Goal: Information Seeking & Learning: Compare options

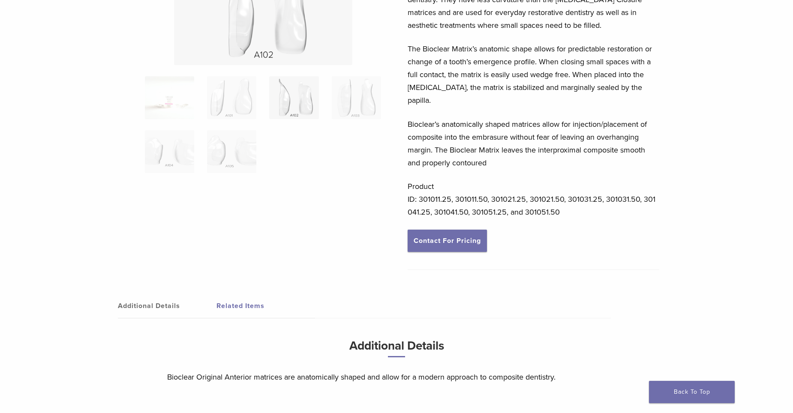
scroll to position [43, 0]
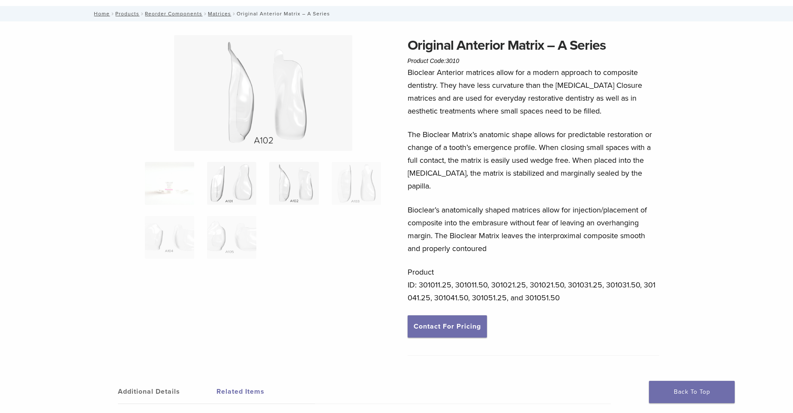
click at [229, 184] on img at bounding box center [231, 183] width 49 height 43
click at [289, 180] on img at bounding box center [293, 183] width 49 height 43
click at [170, 183] on img at bounding box center [169, 183] width 49 height 43
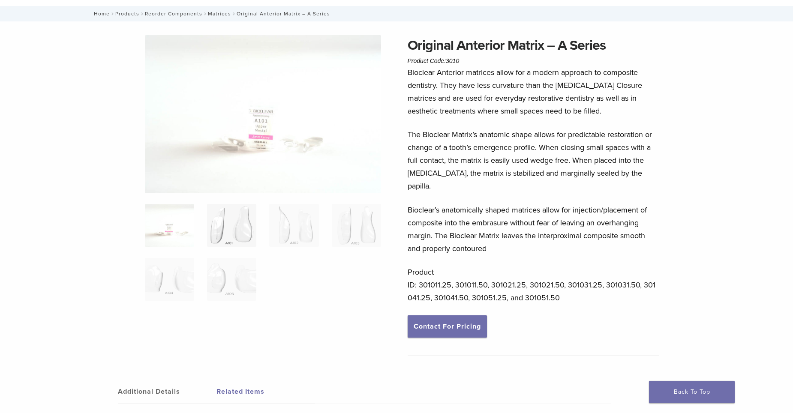
click at [223, 230] on img at bounding box center [231, 225] width 49 height 43
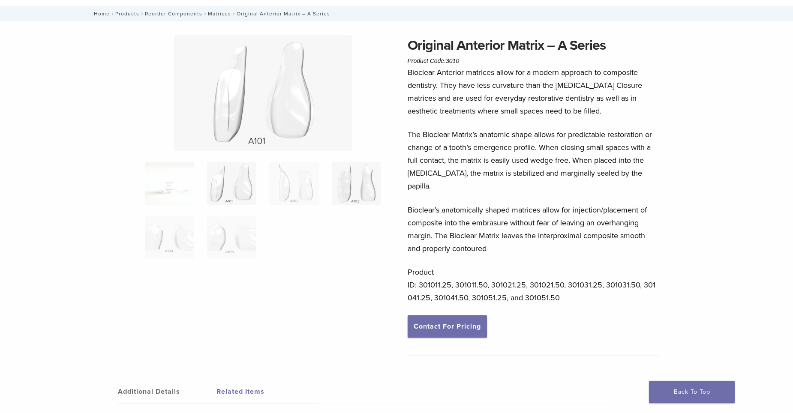
click at [346, 180] on img at bounding box center [356, 183] width 49 height 43
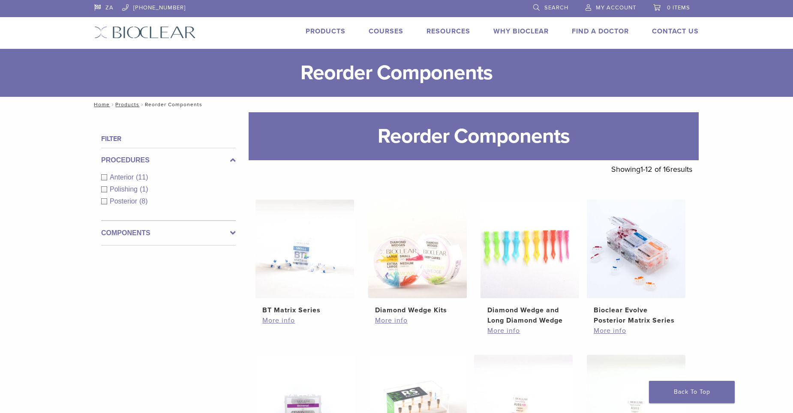
scroll to position [171, 0]
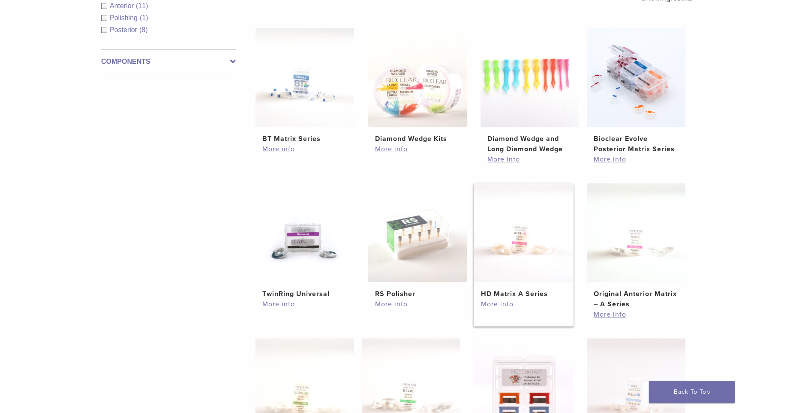
click at [527, 244] on img at bounding box center [523, 232] width 99 height 99
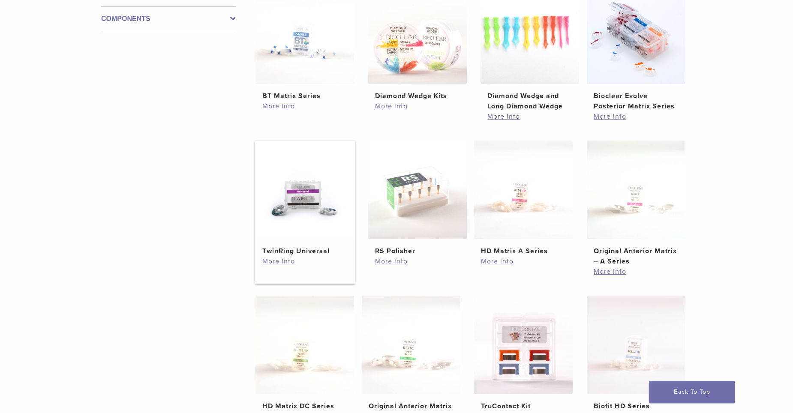
click at [306, 196] on img at bounding box center [304, 190] width 99 height 99
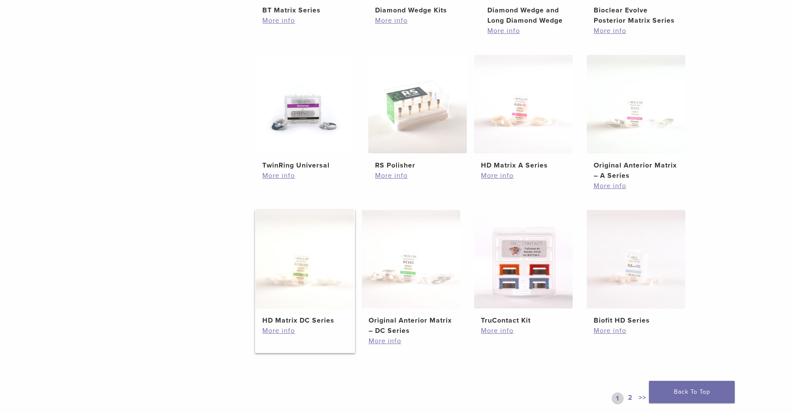
click at [304, 273] on img at bounding box center [304, 259] width 99 height 99
click at [640, 265] on img at bounding box center [636, 259] width 99 height 99
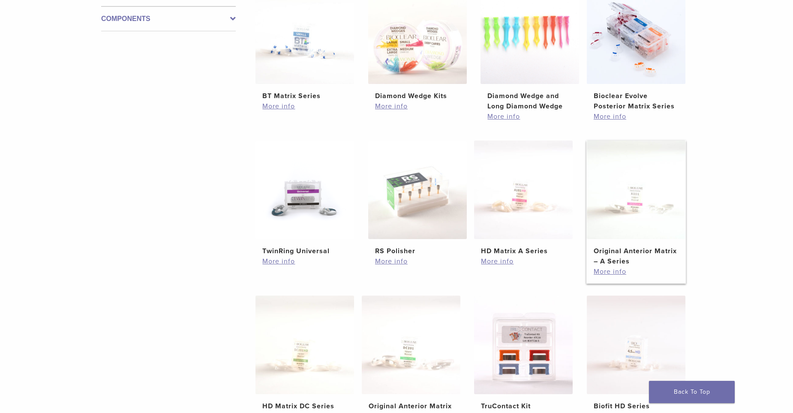
scroll to position [129, 0]
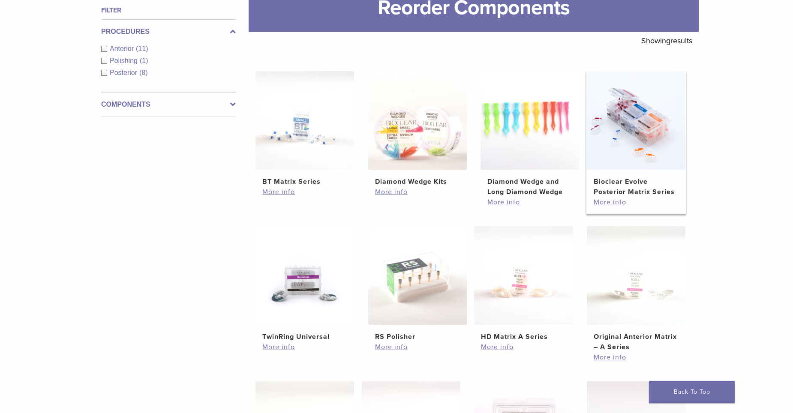
click at [639, 137] on img at bounding box center [636, 120] width 99 height 99
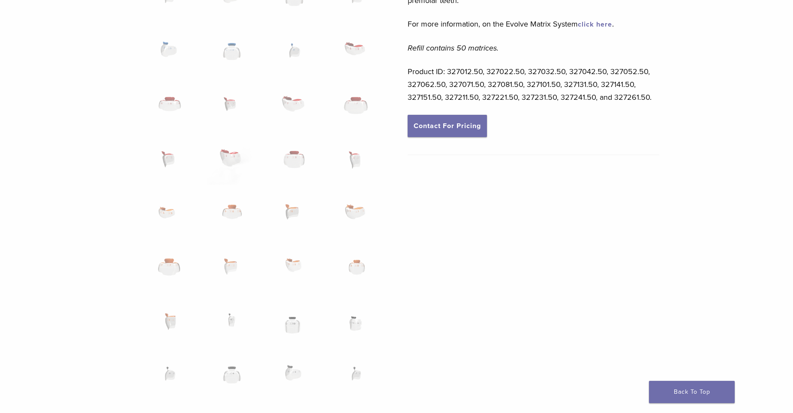
scroll to position [471, 0]
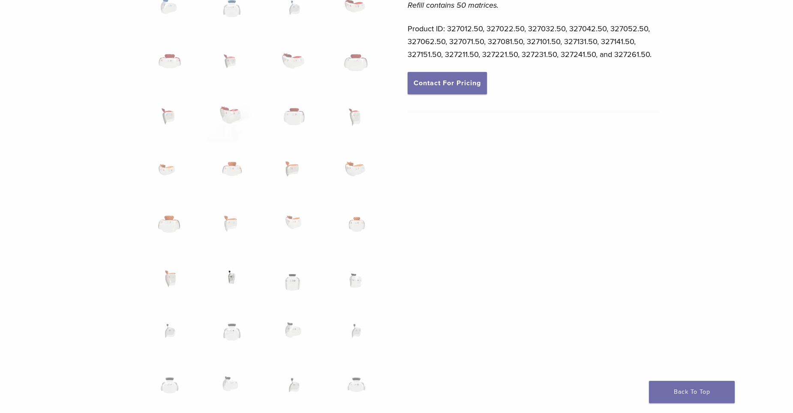
click at [231, 279] on img at bounding box center [231, 282] width 49 height 43
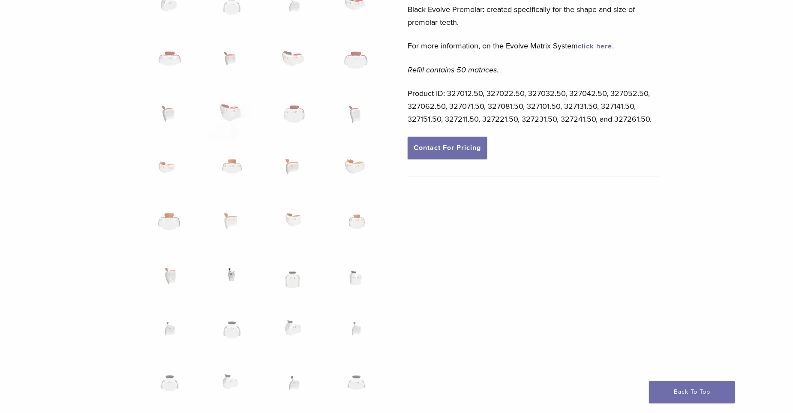
scroll to position [404, 0]
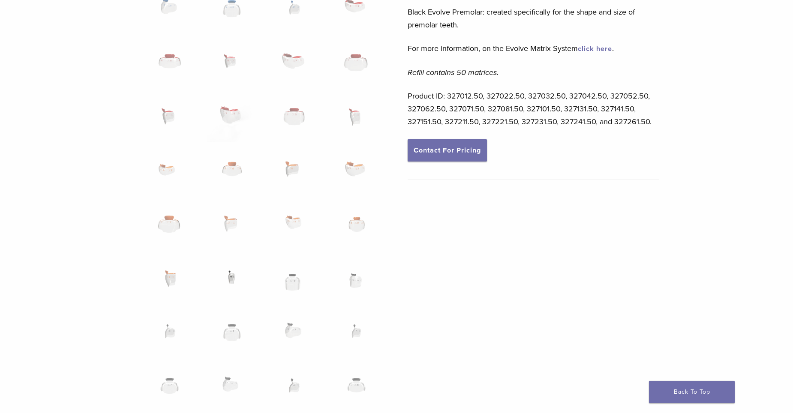
click at [231, 279] on img at bounding box center [231, 282] width 49 height 43
click at [296, 280] on img at bounding box center [293, 282] width 49 height 43
click at [291, 278] on img at bounding box center [293, 282] width 49 height 43
click at [291, 279] on img at bounding box center [293, 282] width 49 height 43
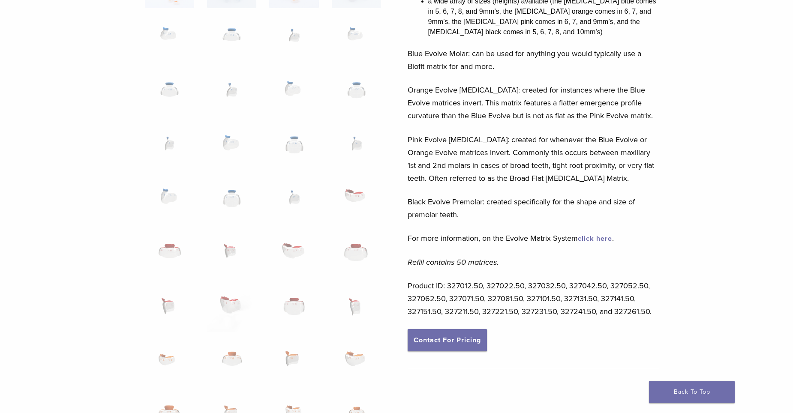
scroll to position [0, 0]
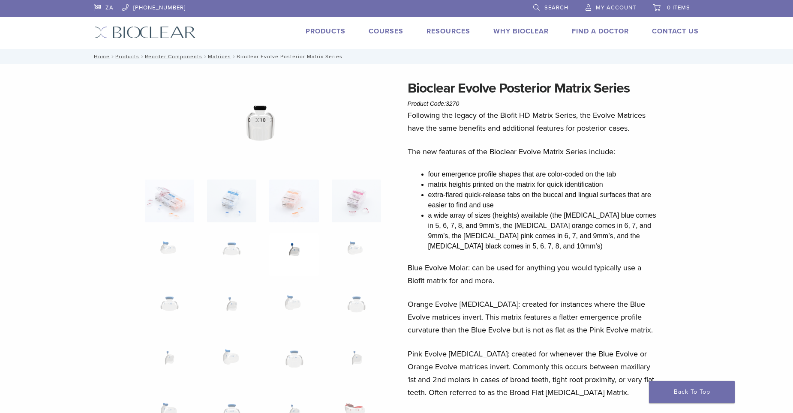
click at [295, 251] on img at bounding box center [293, 255] width 49 height 43
click at [347, 253] on img at bounding box center [356, 255] width 49 height 43
click at [359, 299] on img at bounding box center [356, 309] width 49 height 43
click at [296, 302] on img at bounding box center [293, 309] width 49 height 43
click at [233, 296] on img at bounding box center [231, 309] width 49 height 43
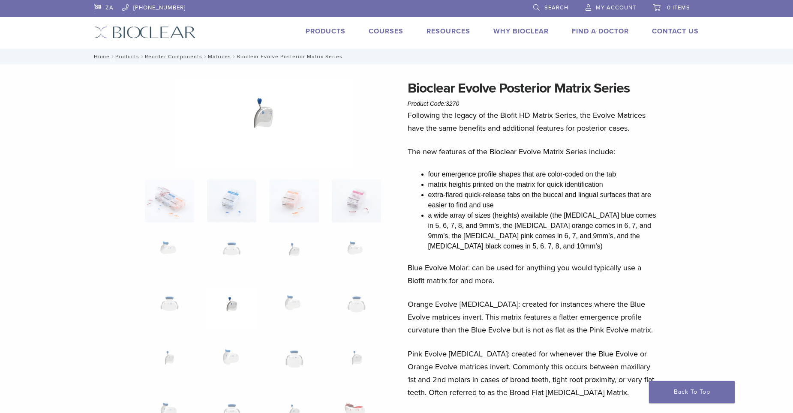
scroll to position [171, 0]
